Goal: Task Accomplishment & Management: Use online tool/utility

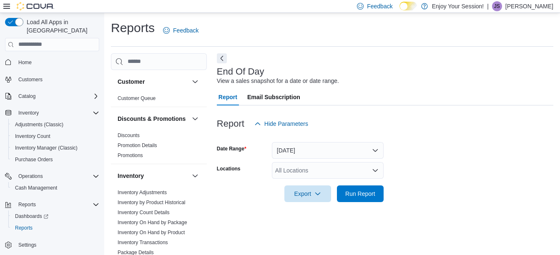
scroll to position [13, 0]
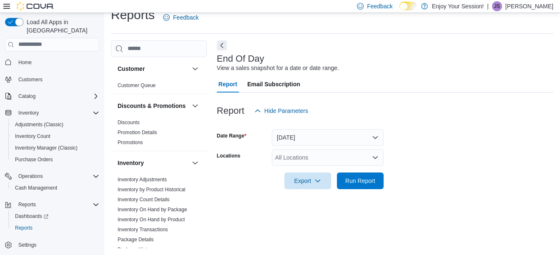
click at [297, 159] on div "All Locations" at bounding box center [328, 157] width 112 height 17
type input "******"
click at [306, 141] on span "Oshawa" at bounding box center [300, 142] width 21 height 8
click at [363, 186] on span "Run Report" at bounding box center [360, 180] width 37 height 17
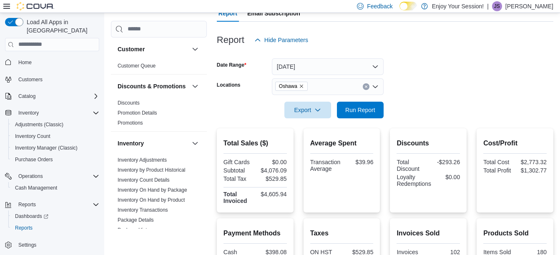
scroll to position [84, 0]
drag, startPoint x: 266, startPoint y: 171, endPoint x: 289, endPoint y: 171, distance: 23.4
click at [289, 171] on div "Total Sales ($) Gift Cards $0.00 Subtotal $4,076.09 Total Tax $529.85 Total Inv…" at bounding box center [255, 170] width 77 height 84
copy div "4,076.09"
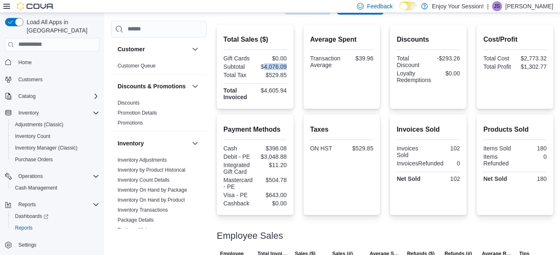
scroll to position [186, 0]
